Goal: Ask a question

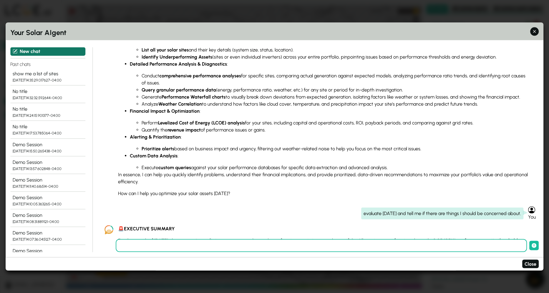
click at [49, 51] on button "New chat" at bounding box center [47, 51] width 75 height 9
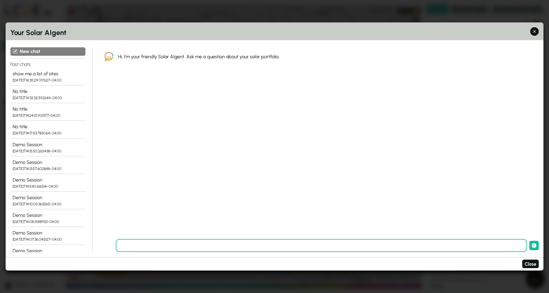
click at [256, 248] on input "text" at bounding box center [321, 245] width 411 height 13
paste input "**********"
type input "**********"
click at [529, 241] on button "submit" at bounding box center [533, 245] width 9 height 9
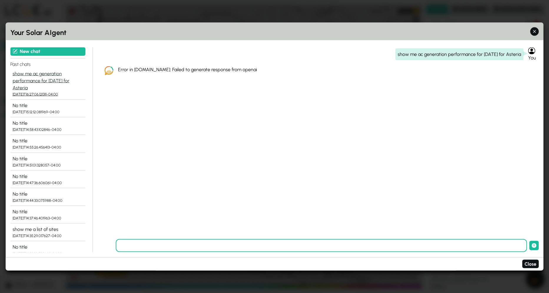
click at [35, 82] on div "show me ac generation performance for [DATE] for Asteria" at bounding box center [48, 80] width 70 height 21
click at [468, 56] on div "show me ac generation performance for [DATE] for Asteria" at bounding box center [459, 55] width 128 height 12
click at [468, 55] on div "show me ac generation performance for [DATE] for Asteria" at bounding box center [459, 55] width 128 height 12
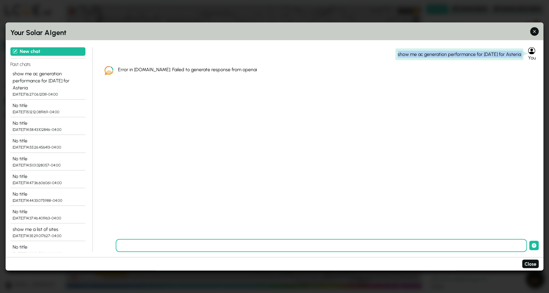
copy div "show me ac generation performance for [DATE] for Asteria"
click at [38, 52] on button "New chat" at bounding box center [47, 51] width 75 height 9
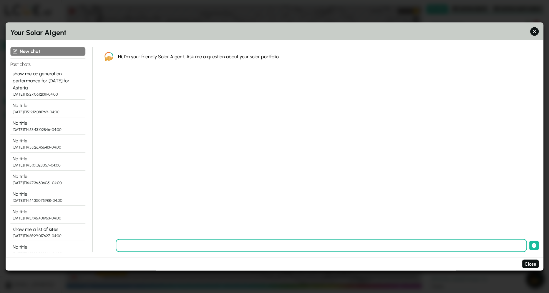
click at [173, 248] on input "text" at bounding box center [321, 245] width 411 height 13
paste input "**********"
type input "**********"
click at [529, 241] on button "submit" at bounding box center [533, 245] width 9 height 9
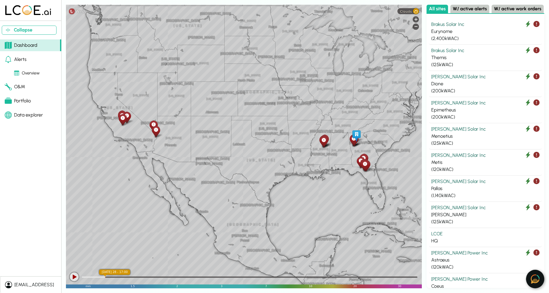
click at [535, 278] on img at bounding box center [534, 278] width 9 height 9
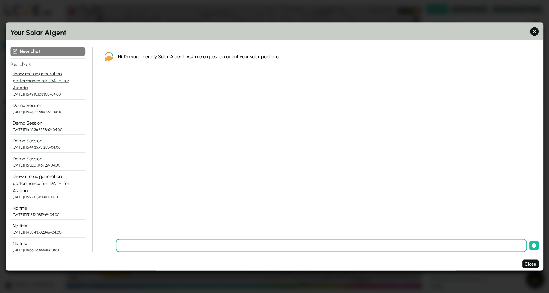
click at [49, 81] on div "show me ac generation performance for [DATE] for Asteria" at bounding box center [48, 80] width 70 height 21
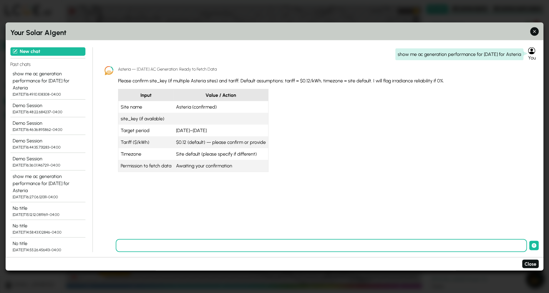
click at [212, 246] on input "text" at bounding box center [321, 245] width 411 height 13
type input "**********"
click at [529, 241] on button "submit" at bounding box center [533, 245] width 9 height 9
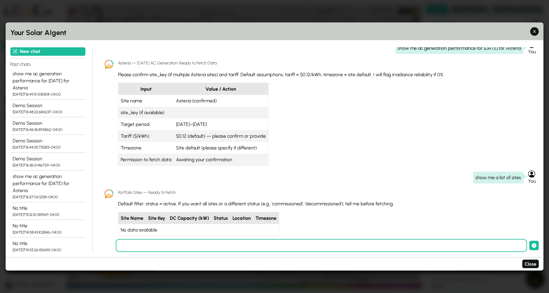
scroll to position [8, 0]
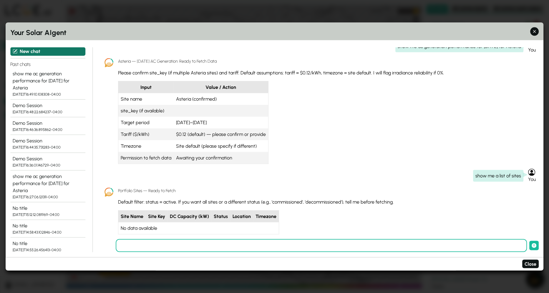
click at [55, 51] on button "New chat" at bounding box center [47, 51] width 75 height 9
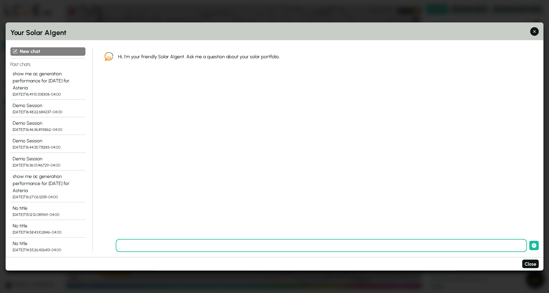
scroll to position [0, 0]
click at [193, 243] on input "text" at bounding box center [321, 245] width 411 height 13
type input "**********"
click at [529, 241] on button "submit" at bounding box center [533, 245] width 9 height 9
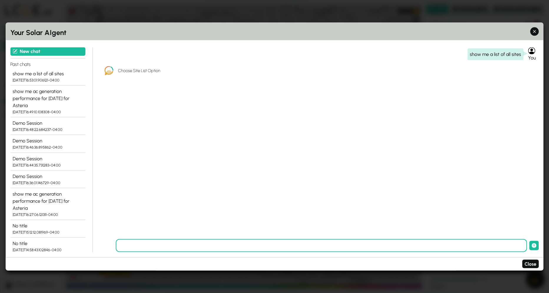
click at [221, 188] on div "show me a list of all sites You Choose Site List Option" at bounding box center [319, 143] width 439 height 192
click at [21, 74] on div "show me a list of all sites" at bounding box center [48, 73] width 70 height 7
click at [25, 124] on div "Demo Session" at bounding box center [48, 123] width 70 height 7
click at [22, 80] on div "[DATE]T16:53:01.906121-04:00" at bounding box center [48, 80] width 70 height 6
click at [157, 71] on h5 "Choose Site List Option" at bounding box center [323, 70] width 411 height 6
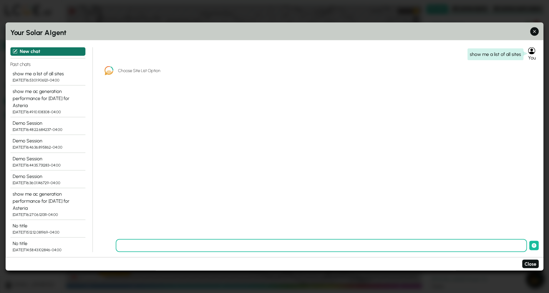
click at [64, 51] on button "New chat" at bounding box center [47, 51] width 75 height 9
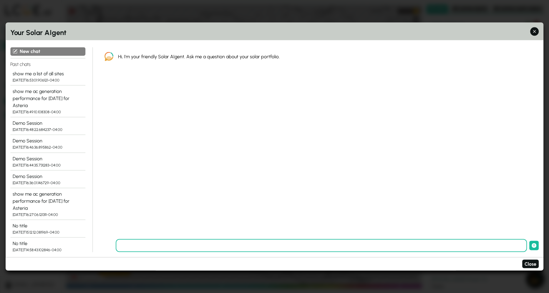
click at [180, 246] on input "text" at bounding box center [321, 245] width 411 height 13
type input "**********"
click at [529, 241] on button "submit" at bounding box center [533, 245] width 9 height 9
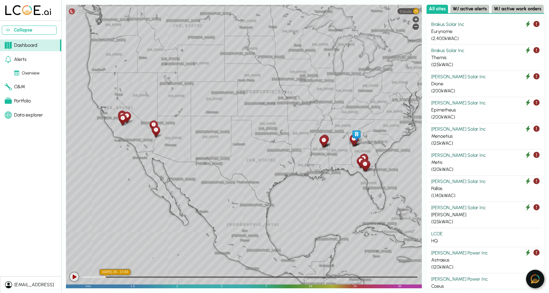
click at [535, 280] on img at bounding box center [534, 278] width 9 height 9
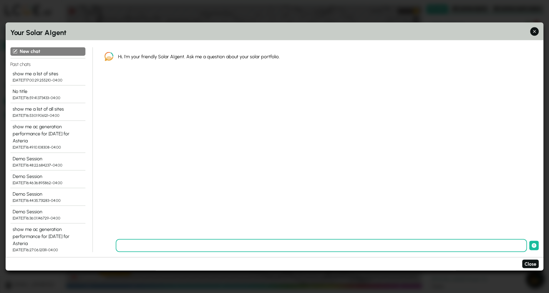
click at [197, 247] on input "text" at bounding box center [321, 245] width 411 height 13
type input "**********"
click at [529, 241] on button "submit" at bounding box center [533, 245] width 9 height 9
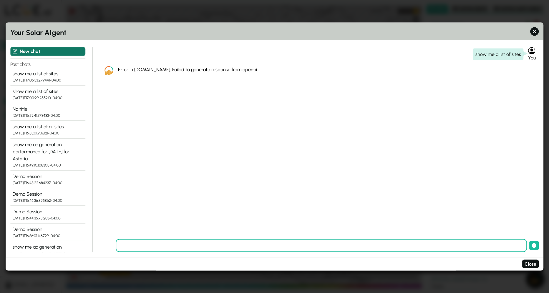
click at [24, 54] on button "New chat" at bounding box center [47, 51] width 75 height 9
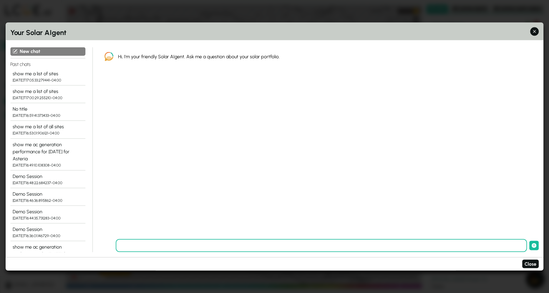
click at [239, 245] on input "text" at bounding box center [321, 245] width 411 height 13
click at [171, 244] on input "**********" at bounding box center [321, 245] width 411 height 13
type input "**********"
click at [529, 241] on button "submit" at bounding box center [533, 245] width 9 height 9
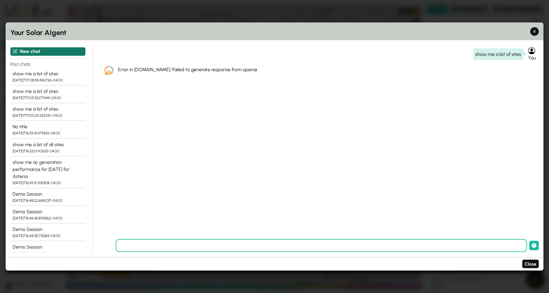
click at [28, 53] on button "New chat" at bounding box center [47, 51] width 75 height 9
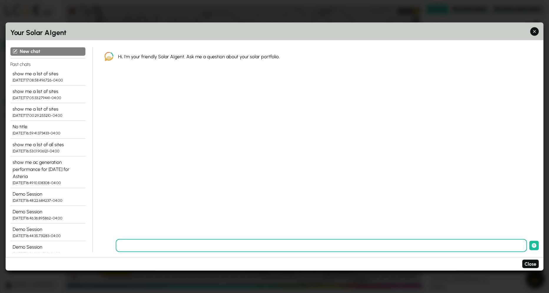
click at [252, 245] on input "text" at bounding box center [321, 245] width 411 height 13
type input "**********"
click at [529, 241] on button "submit" at bounding box center [533, 245] width 9 height 9
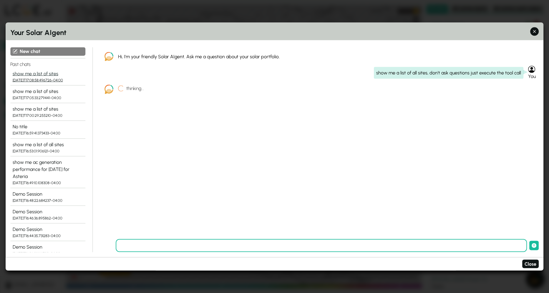
click at [22, 76] on div "show me a list of sites" at bounding box center [48, 73] width 70 height 7
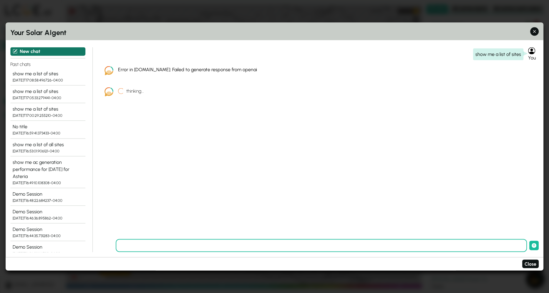
click at [22, 51] on button "New chat" at bounding box center [47, 51] width 75 height 9
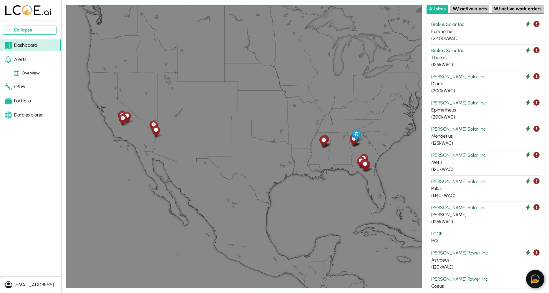
click at [536, 280] on img at bounding box center [534, 278] width 9 height 9
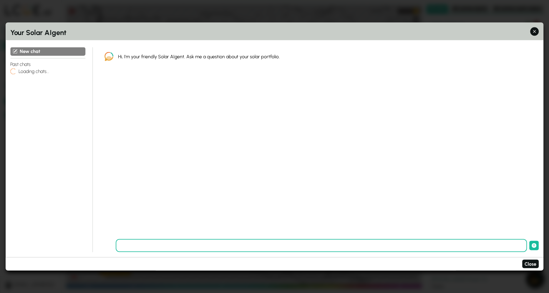
click at [248, 245] on input "text" at bounding box center [321, 245] width 411 height 13
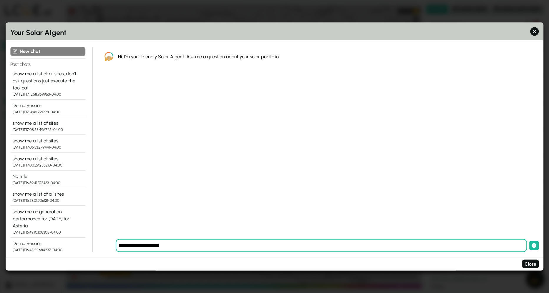
type input "**********"
click at [529, 241] on button "submit" at bounding box center [533, 245] width 9 height 9
click at [24, 76] on div "show me a list of all sites, don't ask questions just execute the tool call" at bounding box center [48, 80] width 70 height 21
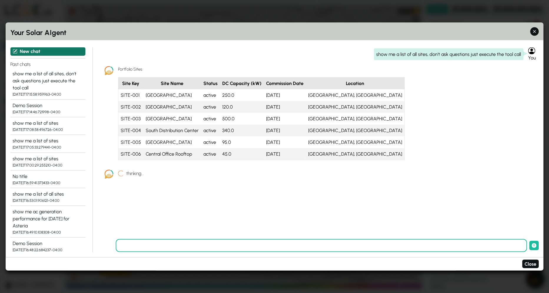
click at [14, 52] on icon at bounding box center [15, 51] width 5 height 5
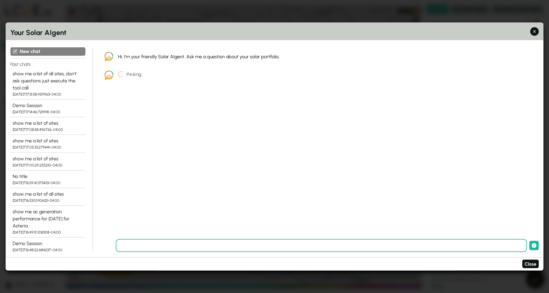
click at [210, 244] on input "text" at bounding box center [321, 245] width 411 height 13
click at [530, 263] on button "Close" at bounding box center [530, 264] width 16 height 9
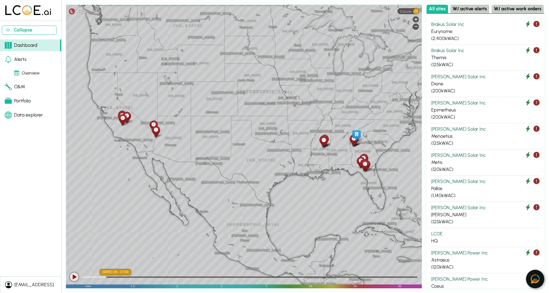
click at [532, 278] on img at bounding box center [534, 278] width 9 height 9
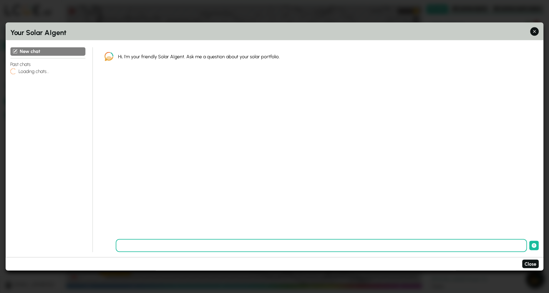
click at [242, 247] on input "text" at bounding box center [321, 245] width 411 height 13
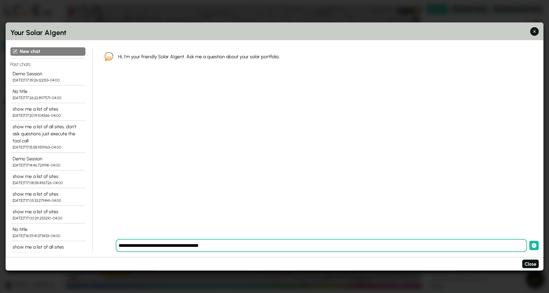
type input "**********"
click at [529, 241] on button "submit" at bounding box center [533, 245] width 9 height 9
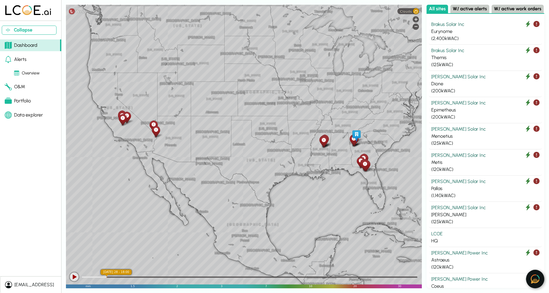
click at [535, 282] on img at bounding box center [534, 278] width 9 height 9
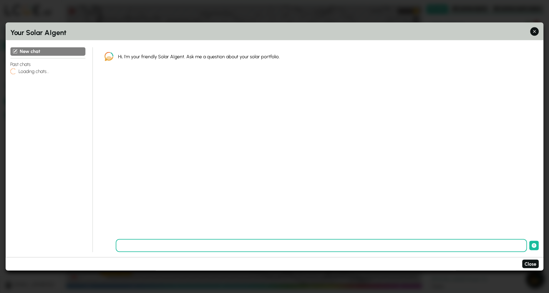
click at [169, 247] on input "text" at bounding box center [321, 245] width 411 height 13
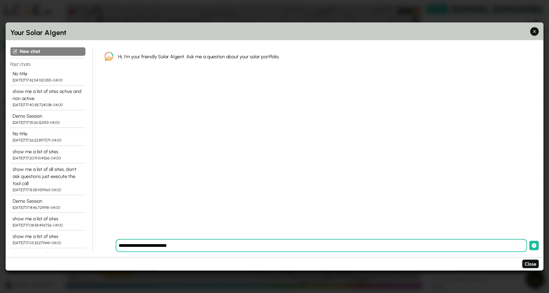
type input "**********"
click at [529, 241] on button "submit" at bounding box center [533, 245] width 9 height 9
click at [35, 238] on div "show me a list of sites" at bounding box center [48, 236] width 70 height 7
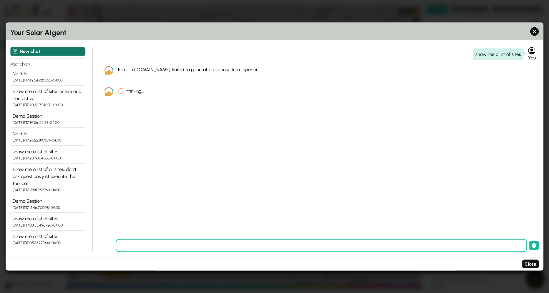
click at [15, 51] on icon at bounding box center [16, 51] width 4 height 4
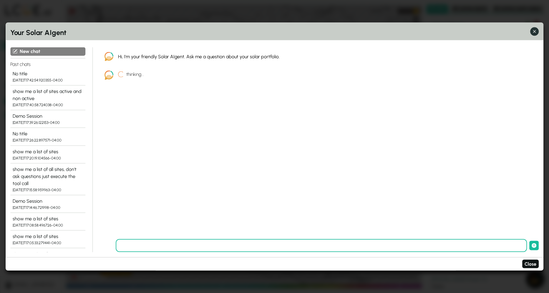
click at [534, 31] on icon "button" at bounding box center [534, 32] width 6 height 6
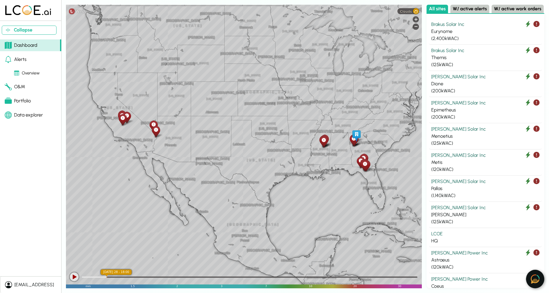
click at [535, 281] on img at bounding box center [534, 278] width 9 height 9
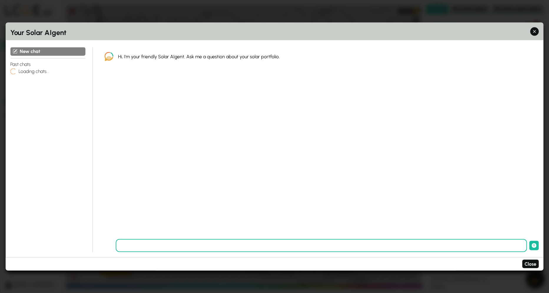
click at [269, 246] on input "text" at bounding box center [321, 245] width 411 height 13
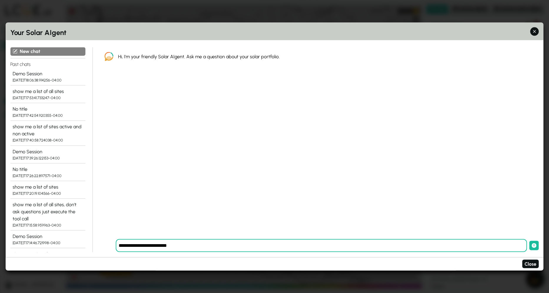
type input "**********"
click at [529, 241] on button "submit" at bounding box center [533, 245] width 9 height 9
click at [534, 246] on icon "submit" at bounding box center [533, 245] width 5 height 5
click at [534, 30] on icon "button" at bounding box center [534, 32] width 6 height 6
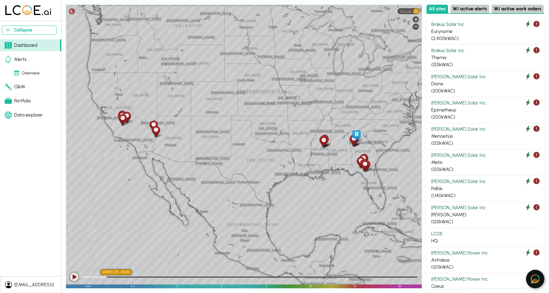
click at [536, 275] on button at bounding box center [535, 279] width 18 height 19
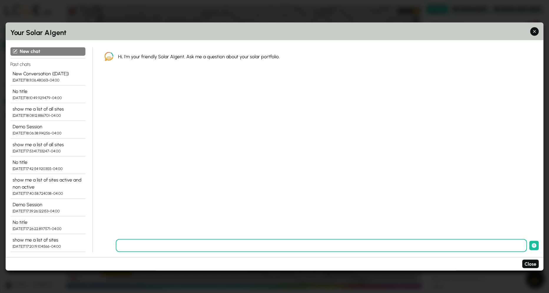
click at [187, 246] on input "text" at bounding box center [321, 245] width 411 height 13
type input "**********"
click at [529, 241] on button "submit" at bounding box center [533, 245] width 9 height 9
click at [44, 80] on div "[DATE]T18:11:06.480613-04:00" at bounding box center [48, 80] width 70 height 6
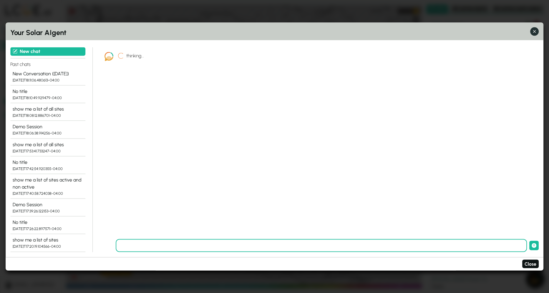
click at [533, 33] on icon "button" at bounding box center [534, 32] width 6 height 6
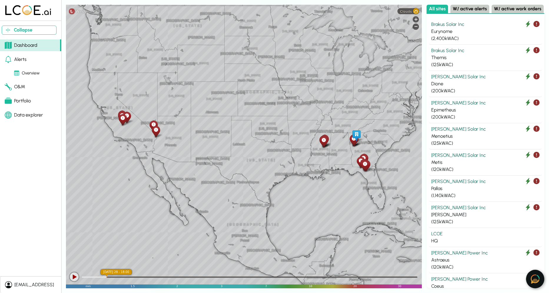
click at [535, 278] on img at bounding box center [534, 278] width 9 height 9
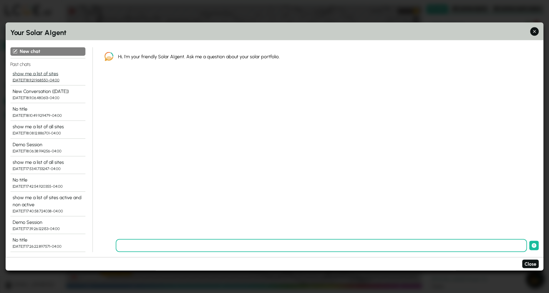
click at [27, 75] on div "show me a list of sites" at bounding box center [48, 73] width 70 height 7
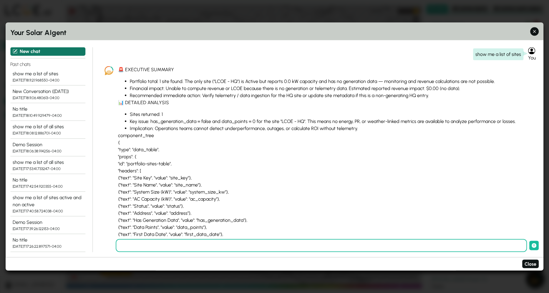
click at [24, 51] on button "New chat" at bounding box center [47, 51] width 75 height 9
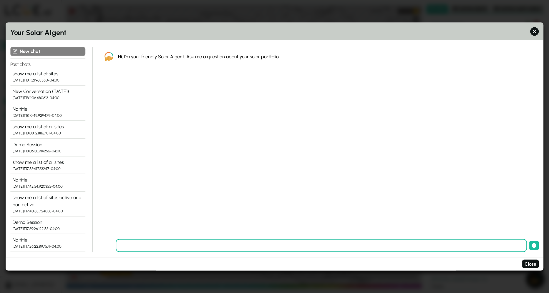
click at [232, 245] on input "text" at bounding box center [321, 245] width 411 height 13
type input "**********"
click at [529, 241] on button "submit" at bounding box center [533, 245] width 9 height 9
click at [43, 74] on div "show me a list of sites" at bounding box center [48, 73] width 70 height 7
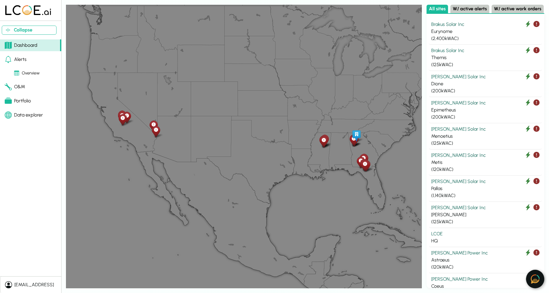
click at [537, 280] on img at bounding box center [534, 278] width 9 height 9
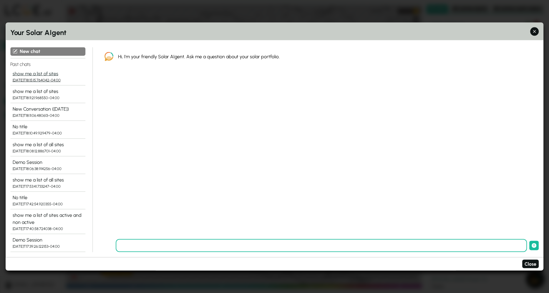
click at [41, 74] on div "show me a list of sites" at bounding box center [48, 73] width 70 height 7
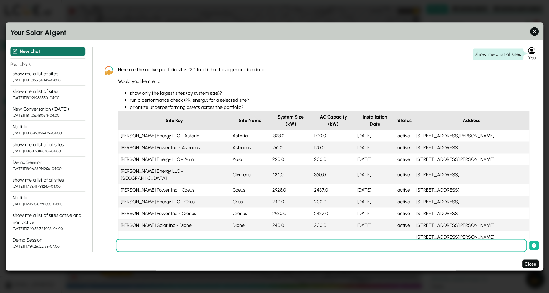
click at [16, 53] on icon at bounding box center [15, 51] width 5 height 5
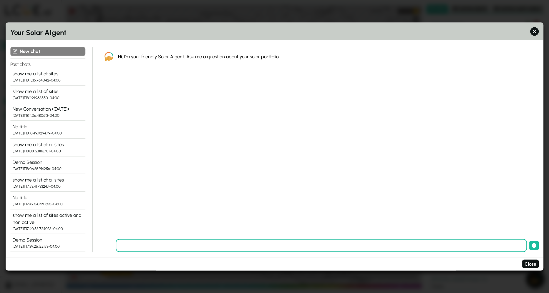
click at [188, 246] on input "text" at bounding box center [321, 245] width 411 height 13
type input "**********"
click at [529, 241] on button "submit" at bounding box center [533, 245] width 9 height 9
